Goal: Task Accomplishment & Management: Complete application form

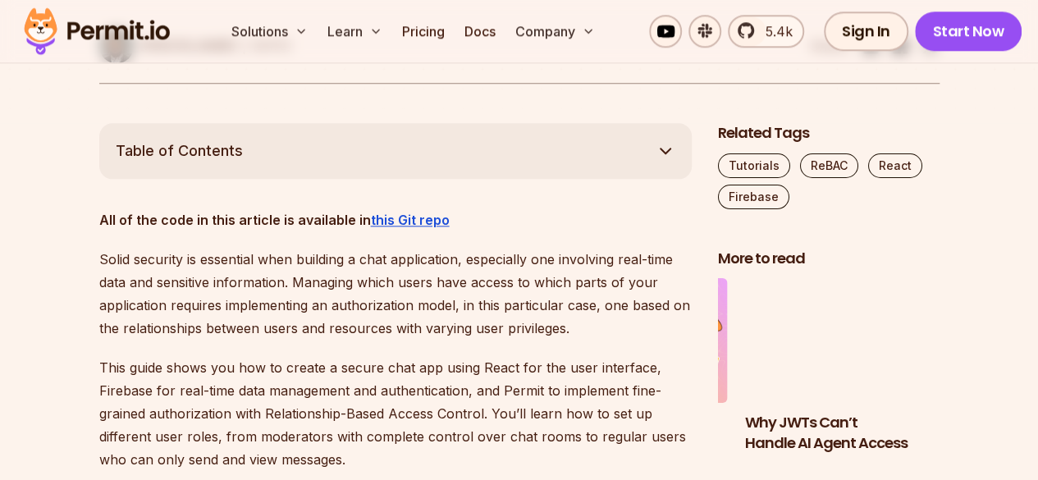
scroll to position [870, 0]
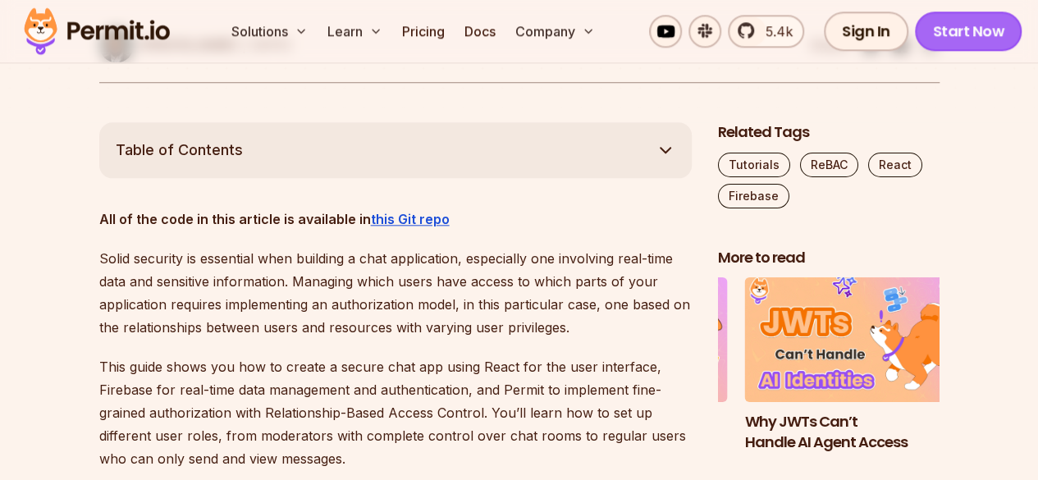
click at [951, 29] on link "Start Now" at bounding box center [968, 30] width 107 height 39
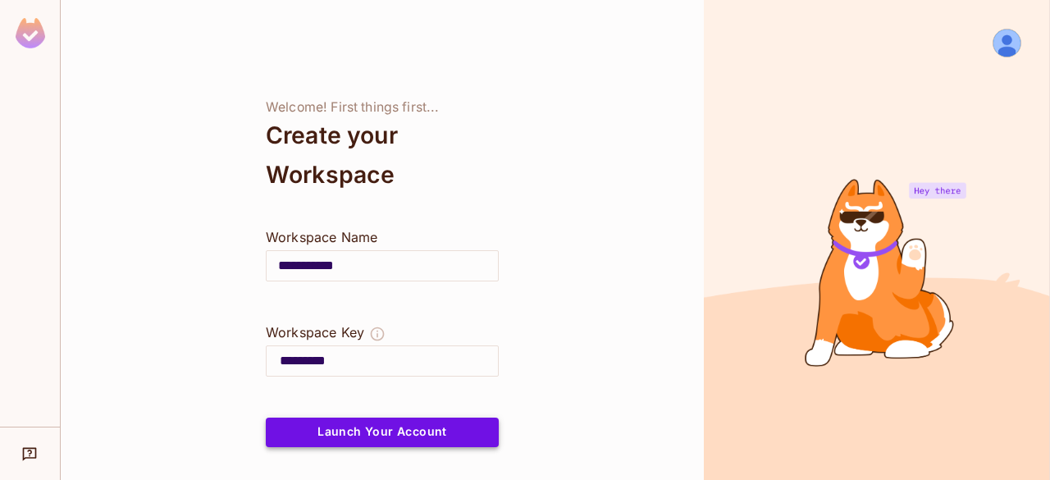
click at [425, 417] on button "Launch Your Account" at bounding box center [382, 432] width 233 height 30
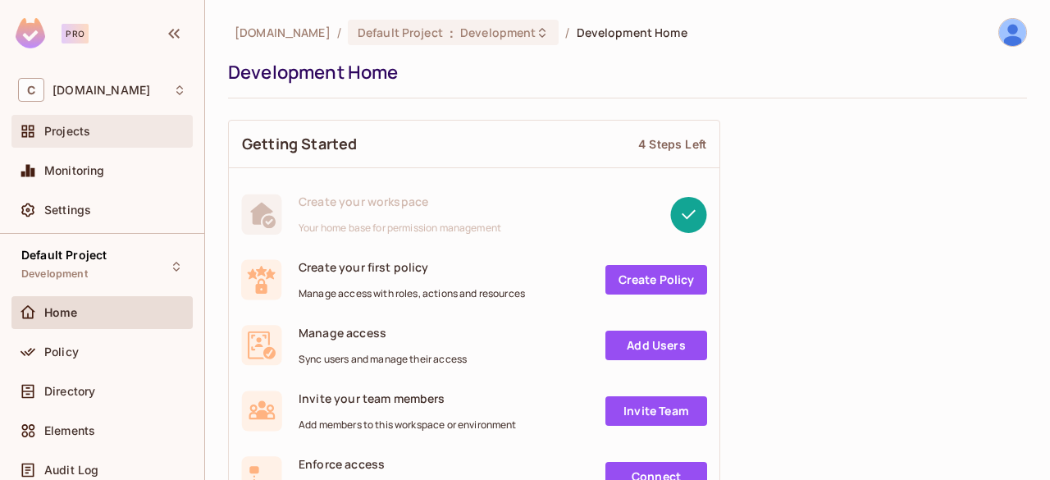
click at [64, 140] on div "Projects" at bounding box center [101, 131] width 181 height 33
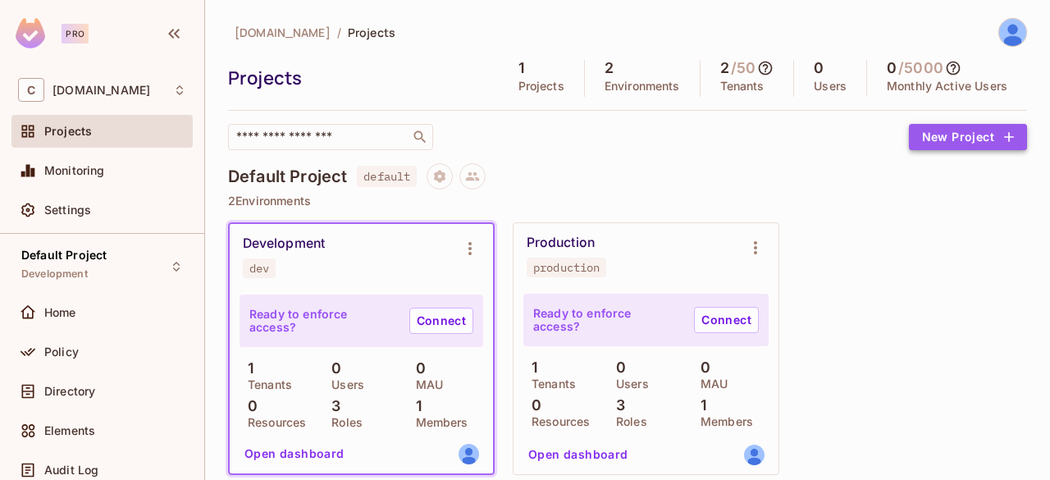
click at [944, 132] on button "New Project" at bounding box center [968, 137] width 118 height 26
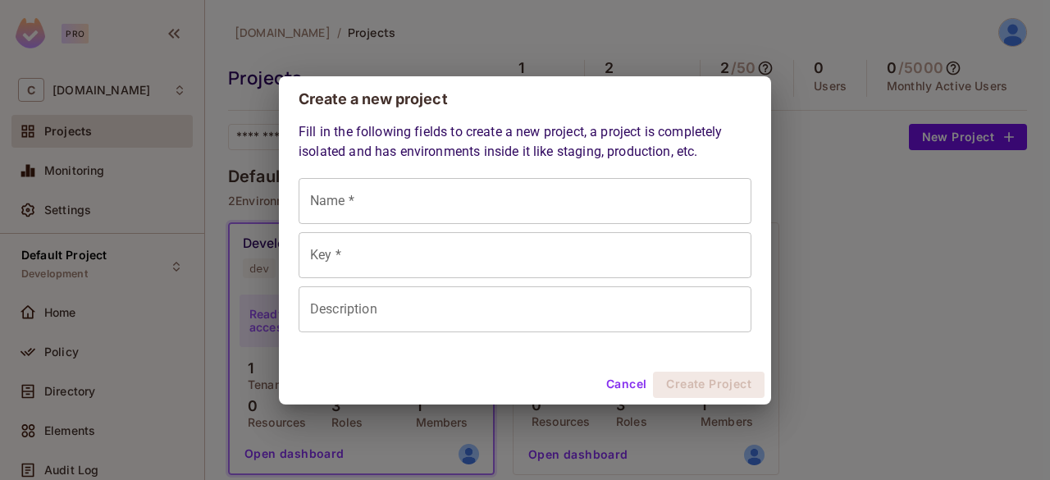
click at [840, 337] on div "Create a new project Fill in the following fields to create a new project, a pr…" at bounding box center [525, 240] width 1050 height 480
